Goal: Information Seeking & Learning: Learn about a topic

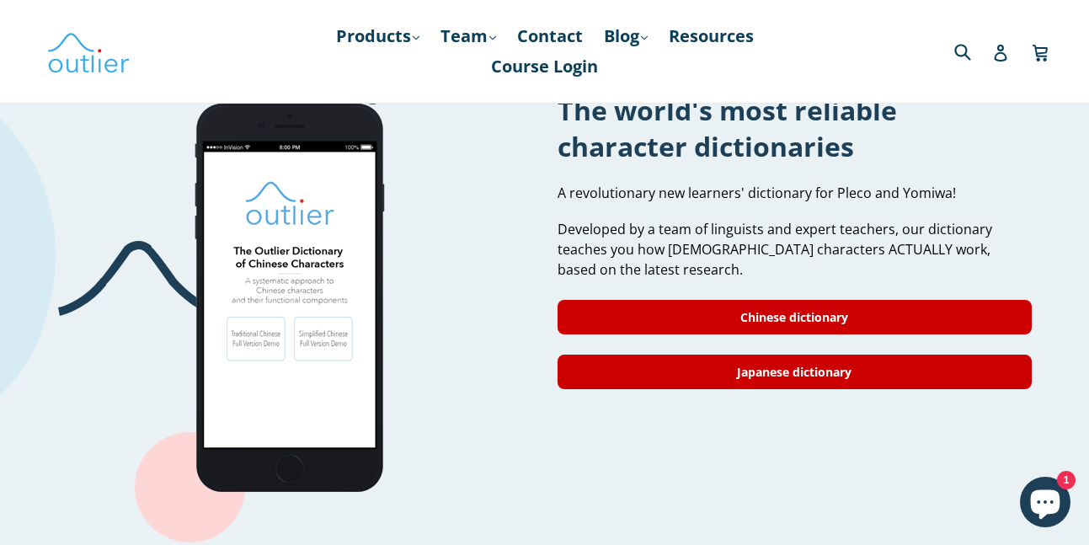
scroll to position [1415, 0]
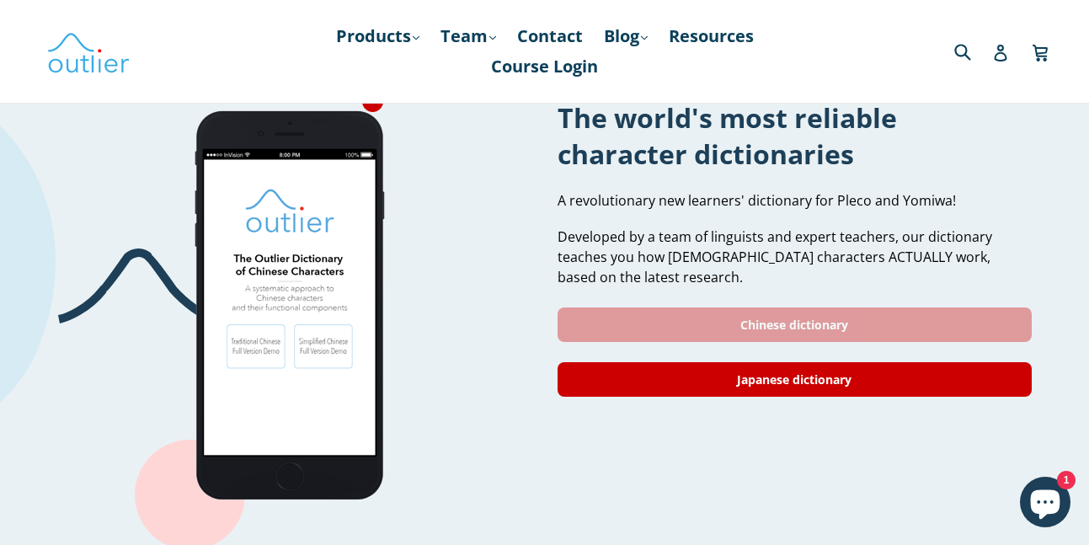
click at [979, 307] on link "Chinese dictionary" at bounding box center [794, 324] width 474 height 35
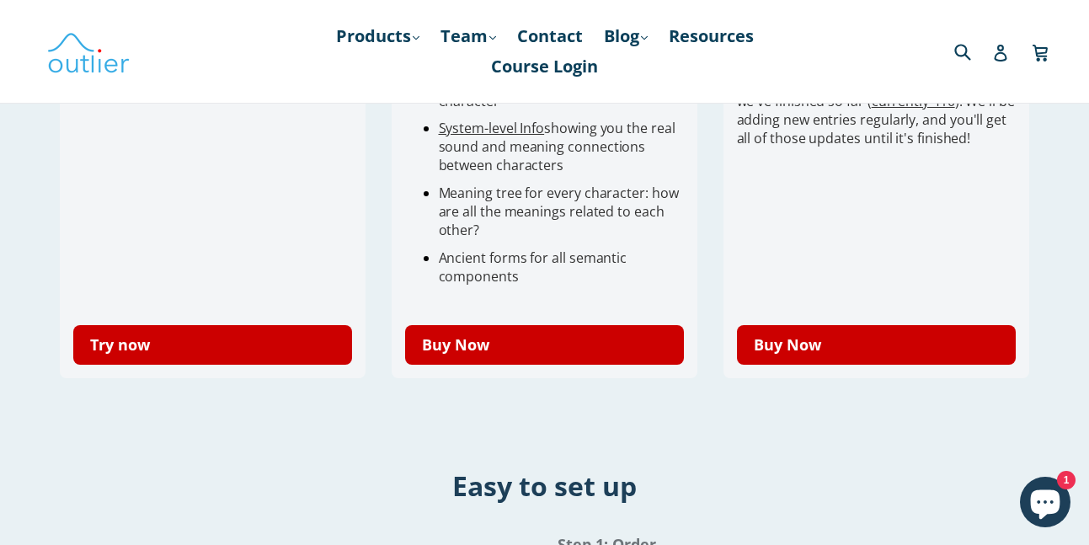
scroll to position [712, 0]
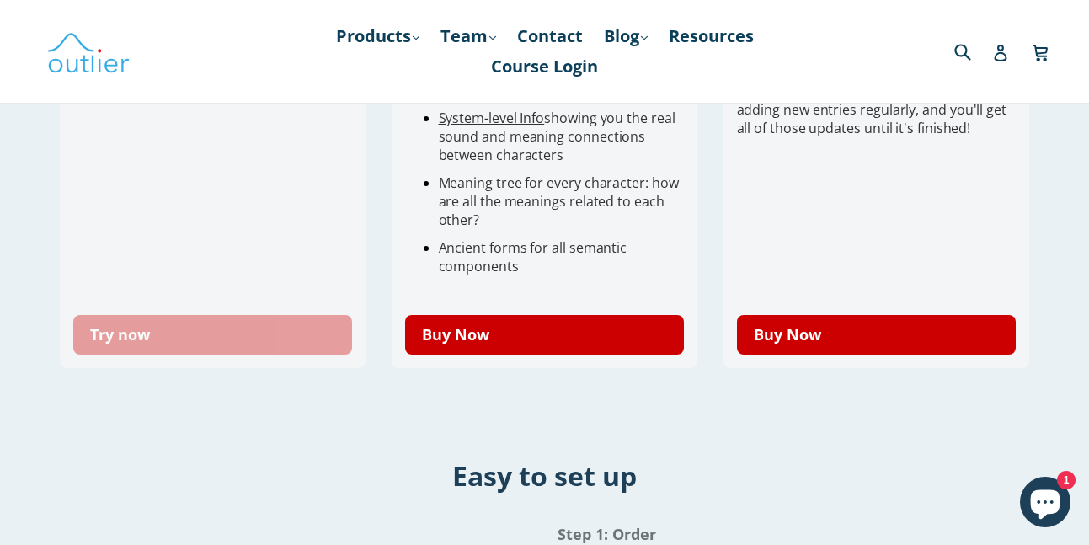
click at [200, 339] on link "Try now" at bounding box center [213, 335] width 280 height 40
